Goal: Information Seeking & Learning: Learn about a topic

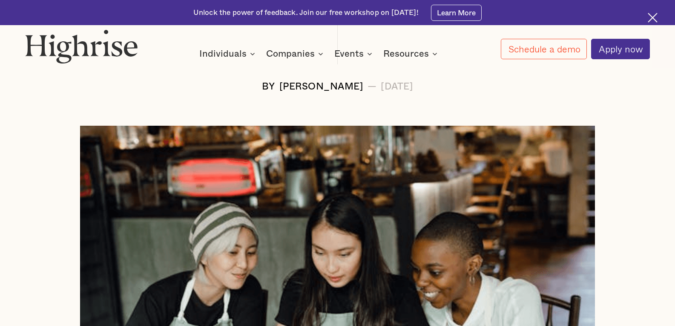
scroll to position [341, 0]
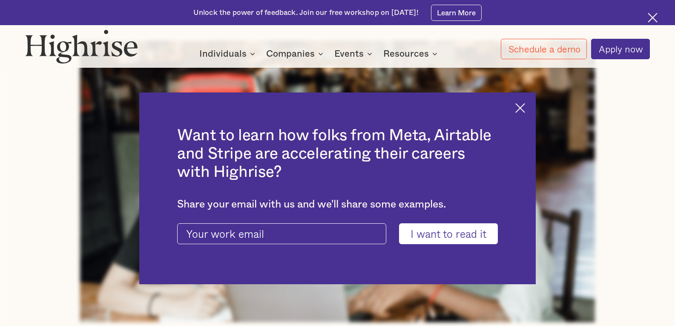
click at [525, 102] on div "Want to learn how folks from Meta, Airtable and Stripe are accelerating their c…" at bounding box center [337, 188] width 397 height 192
click at [525, 105] on img at bounding box center [521, 108] width 10 height 10
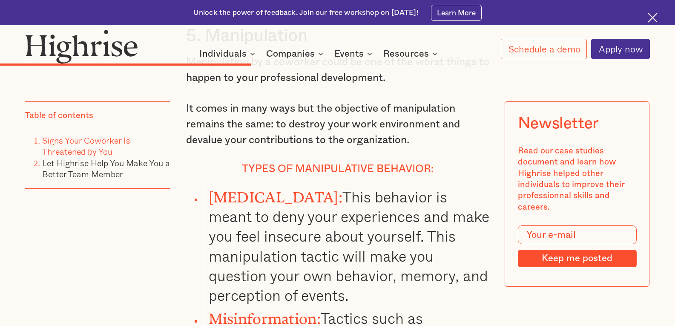
scroll to position [3793, 0]
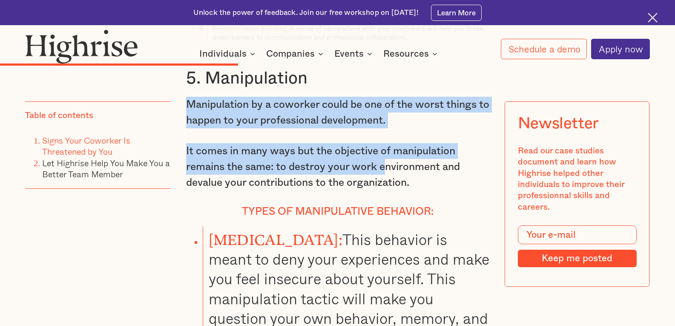
drag, startPoint x: 402, startPoint y: 127, endPoint x: 386, endPoint y: 219, distance: 93.3
click at [387, 190] on p "It comes in many ways but the objective of manipulation remains the same: to de…" at bounding box center [337, 166] width 303 height 47
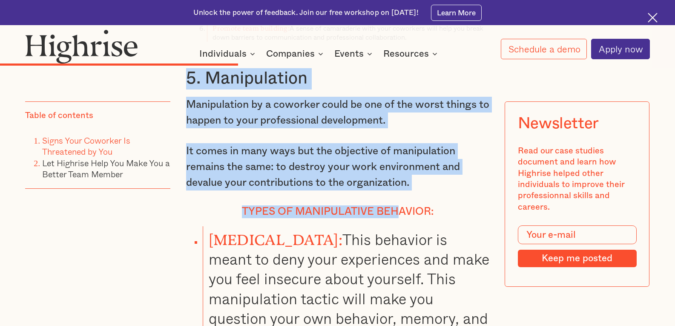
drag, startPoint x: 182, startPoint y: 118, endPoint x: 399, endPoint y: 249, distance: 253.1
drag, startPoint x: 446, startPoint y: 258, endPoint x: 188, endPoint y: 121, distance: 291.5
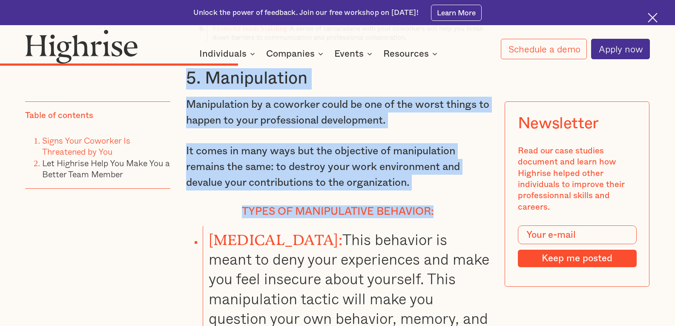
click at [188, 89] on h3 "5. Manipulation" at bounding box center [337, 78] width 303 height 21
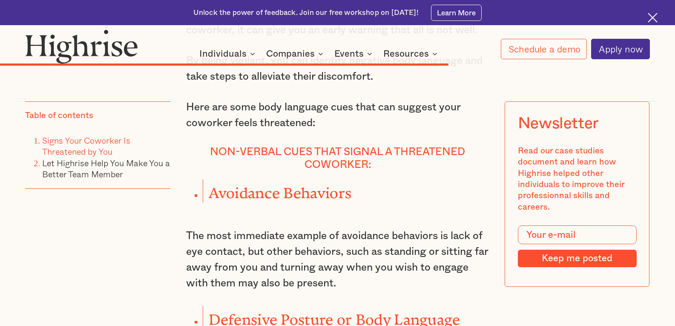
scroll to position [6520, 0]
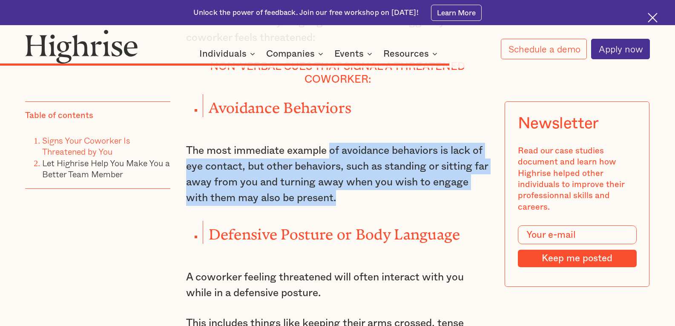
drag, startPoint x: 352, startPoint y: 248, endPoint x: 334, endPoint y: 173, distance: 76.6
drag, startPoint x: 271, startPoint y: 193, endPoint x: 374, endPoint y: 242, distance: 113.4
click at [374, 206] on p "The most immediate example of avoidance behaviors is lack of eye contact, but o…" at bounding box center [337, 174] width 303 height 63
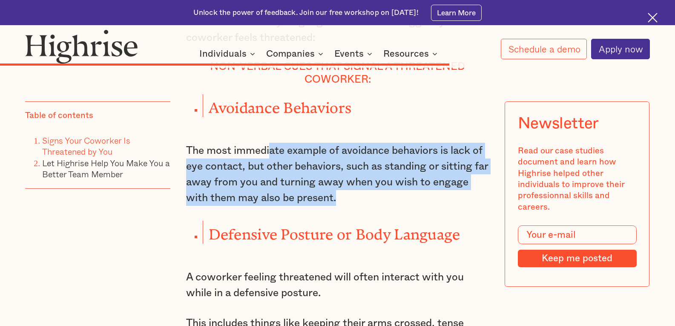
click at [374, 206] on p "The most immediate example of avoidance behaviors is lack of eye contact, but o…" at bounding box center [337, 174] width 303 height 63
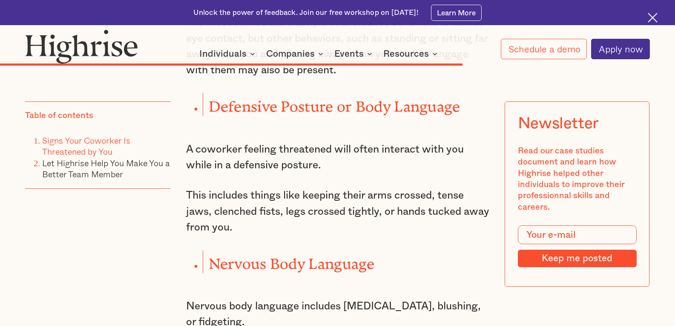
scroll to position [6690, 0]
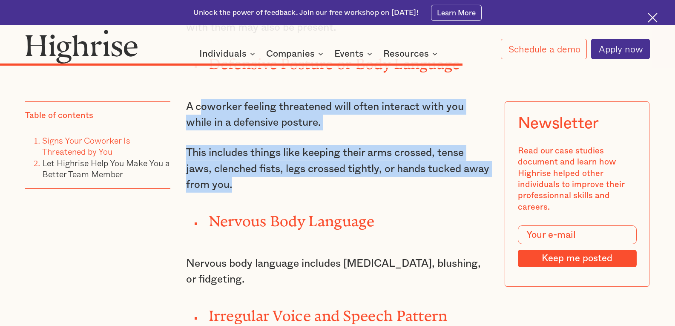
drag, startPoint x: 288, startPoint y: 234, endPoint x: 203, endPoint y: 148, distance: 120.5
click at [203, 130] on p "A coworker feeling threatened will often interact with you while in a defensive…" at bounding box center [337, 115] width 303 height 32
drag, startPoint x: 191, startPoint y: 144, endPoint x: 297, endPoint y: 235, distance: 139.4
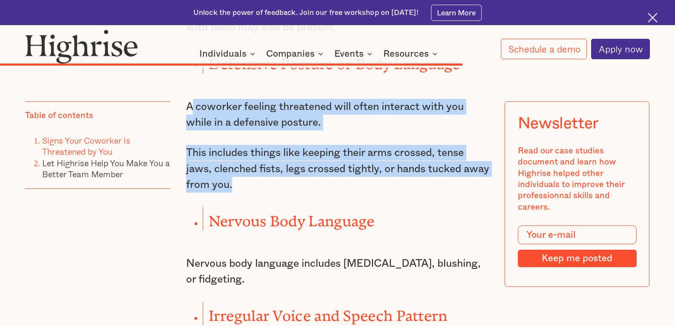
click at [297, 192] on p "This includes things like keeping their arms crossed, tense jaws, clenched fist…" at bounding box center [337, 168] width 303 height 47
drag, startPoint x: 277, startPoint y: 225, endPoint x: 278, endPoint y: 132, distance: 92.5
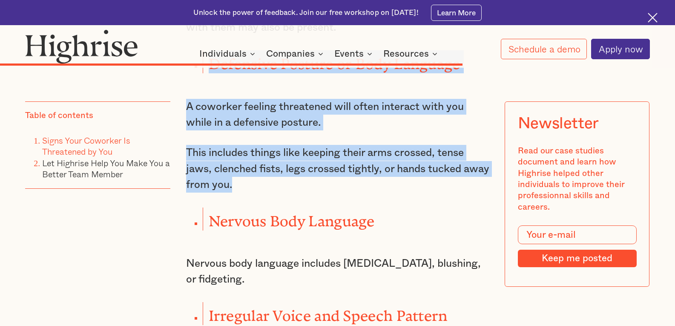
drag, startPoint x: 211, startPoint y: 108, endPoint x: 341, endPoint y: 225, distance: 175.3
click at [341, 192] on p "This includes things like keeping their arms crossed, tense jaws, clenched fist…" at bounding box center [337, 168] width 303 height 47
drag, startPoint x: 317, startPoint y: 232, endPoint x: 203, endPoint y: 106, distance: 170.2
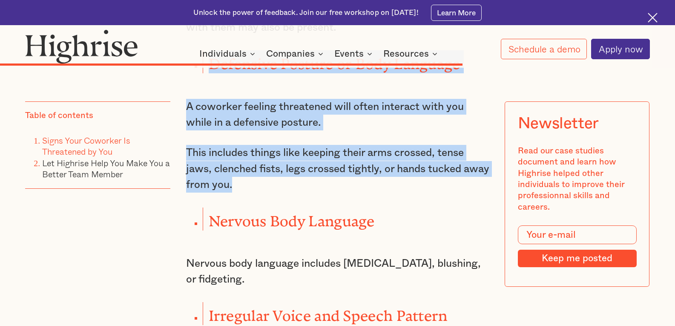
click at [203, 73] on li "Defensive Posture or Body Language" at bounding box center [346, 61] width 286 height 23
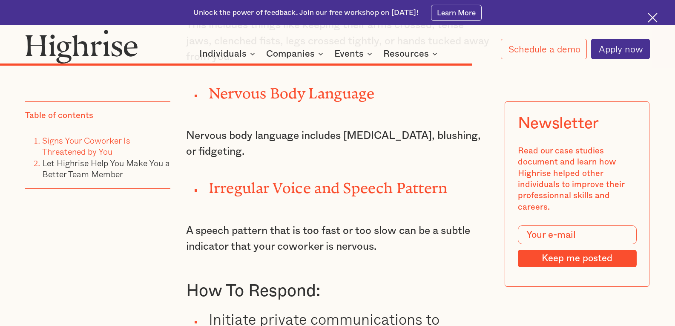
scroll to position [6861, 0]
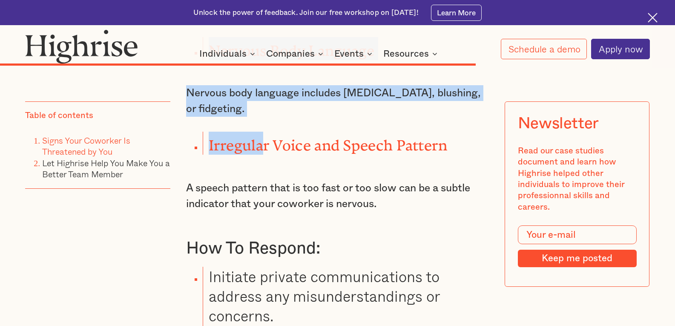
drag, startPoint x: 263, startPoint y: 162, endPoint x: 201, endPoint y: 87, distance: 97.7
click at [201, 60] on ul "Nervous Body Language" at bounding box center [331, 48] width 316 height 23
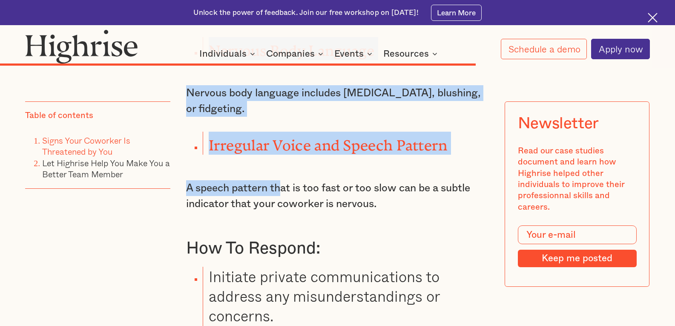
drag, startPoint x: 189, startPoint y: 86, endPoint x: 282, endPoint y: 213, distance: 157.7
drag, startPoint x: 381, startPoint y: 250, endPoint x: 185, endPoint y: 84, distance: 257.0
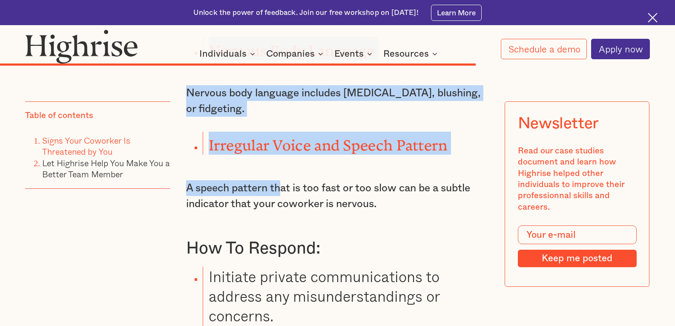
click at [185, 60] on ul "Nervous Body Language" at bounding box center [331, 48] width 316 height 23
drag, startPoint x: 230, startPoint y: 91, endPoint x: 408, endPoint y: 239, distance: 231.8
click at [408, 212] on p "A speech pattern that is too fast or too slow can be a subtle indicator that yo…" at bounding box center [337, 196] width 303 height 32
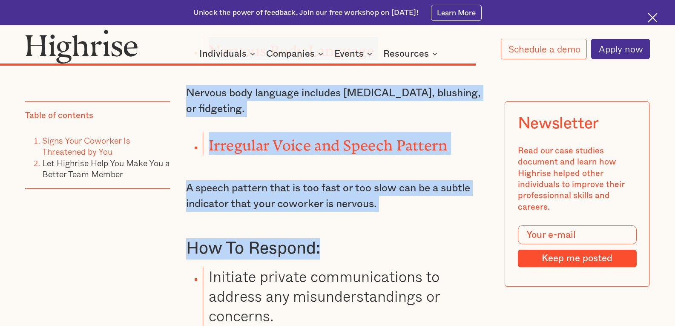
drag, startPoint x: 412, startPoint y: 260, endPoint x: 191, endPoint y: 92, distance: 277.5
click at [191, 60] on ul "Nervous Body Language" at bounding box center [331, 48] width 316 height 23
drag, startPoint x: 414, startPoint y: 253, endPoint x: 328, endPoint y: 116, distance: 161.0
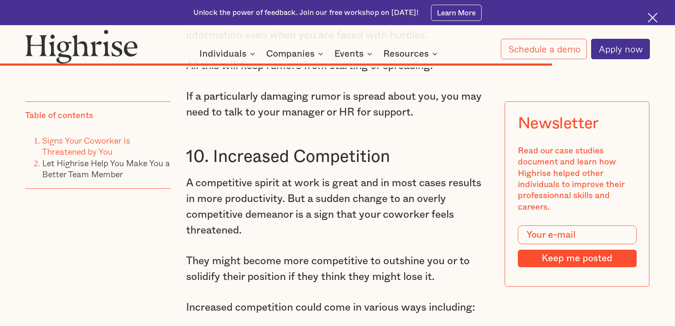
scroll to position [7926, 0]
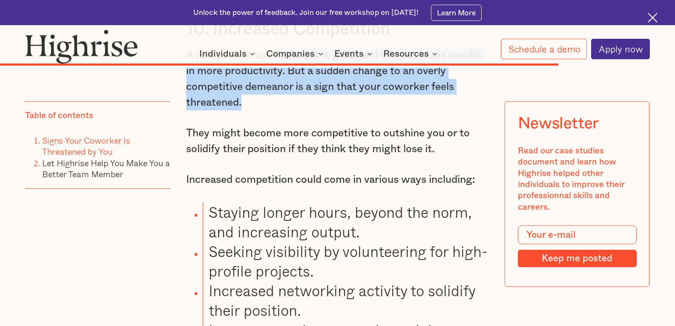
drag, startPoint x: 277, startPoint y: 104, endPoint x: 262, endPoint y: 153, distance: 51.1
click at [262, 111] on p "A competitive spirit at work is great and in most cases results in more product…" at bounding box center [337, 78] width 303 height 63
drag, startPoint x: 262, startPoint y: 153, endPoint x: 235, endPoint y: 120, distance: 42.5
click at [235, 111] on p "A competitive spirit at work is great and in most cases results in more product…" at bounding box center [337, 78] width 303 height 63
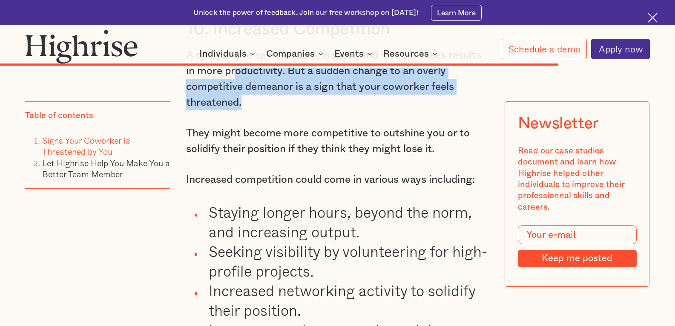
click at [235, 111] on p "A competitive spirit at work is great and in most cases results in more product…" at bounding box center [337, 78] width 303 height 63
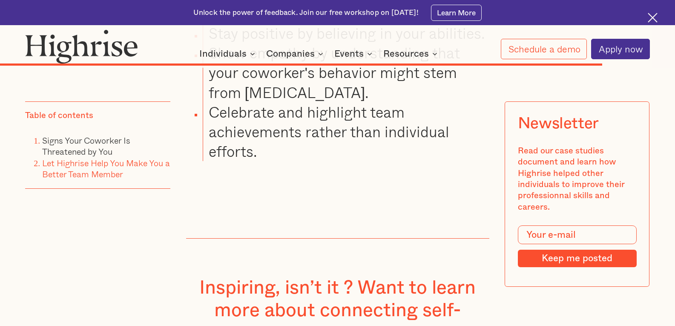
scroll to position [8437, 0]
